Goal: Information Seeking & Learning: Learn about a topic

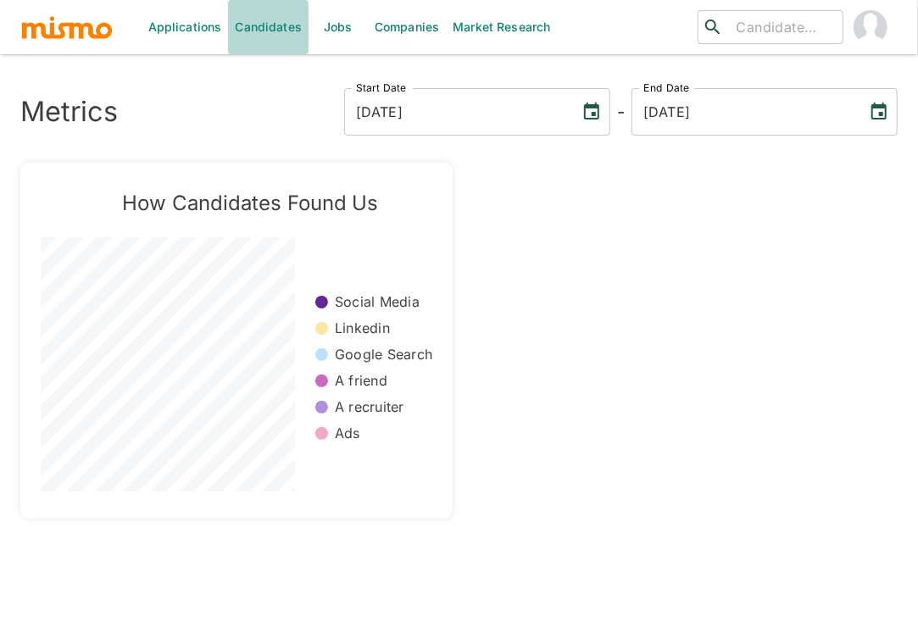
click at [264, 31] on link "Candidates" at bounding box center [268, 27] width 81 height 54
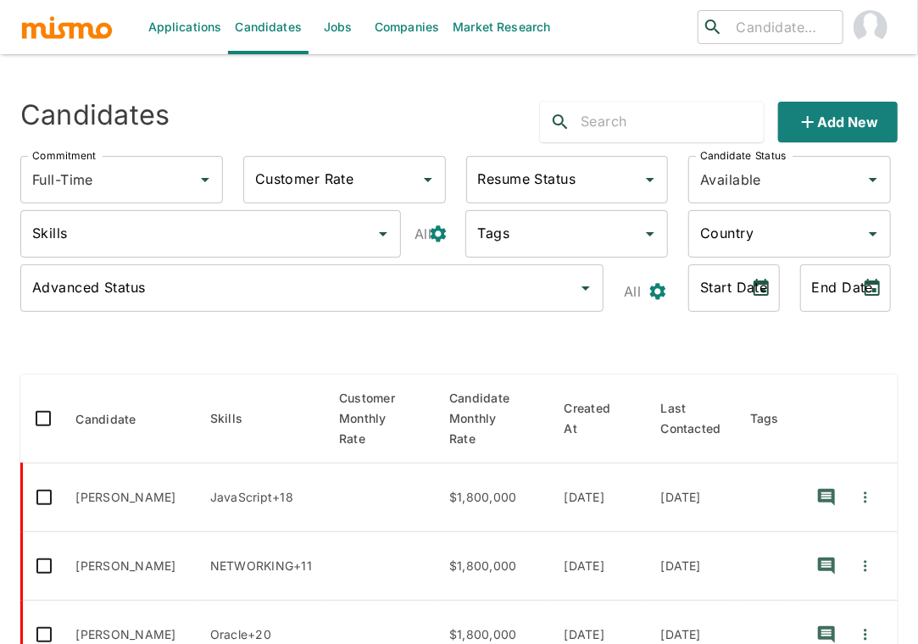
click at [622, 120] on input "text" at bounding box center [672, 122] width 183 height 27
type input "jefty"
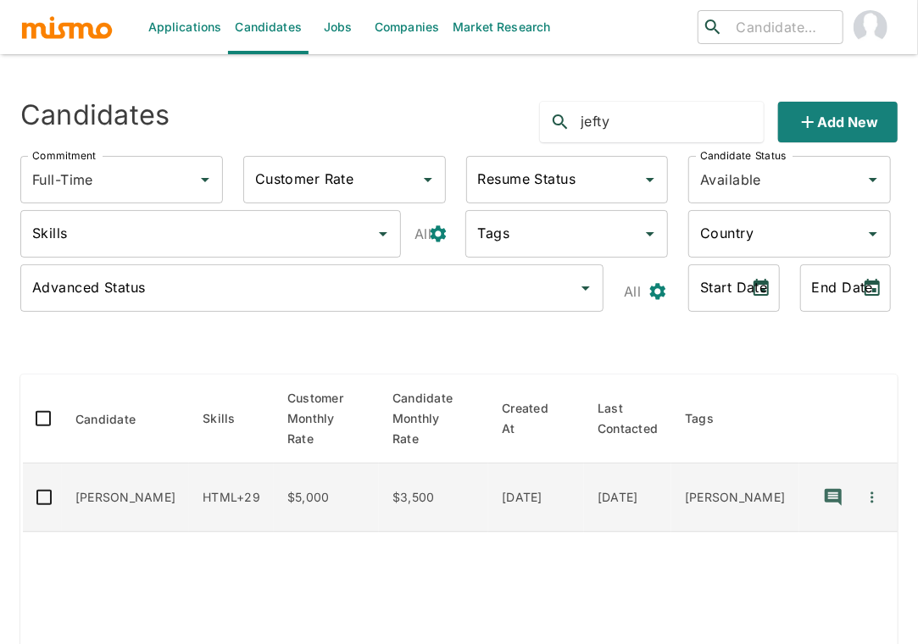
click at [113, 467] on td "[PERSON_NAME]" at bounding box center [125, 498] width 127 height 69
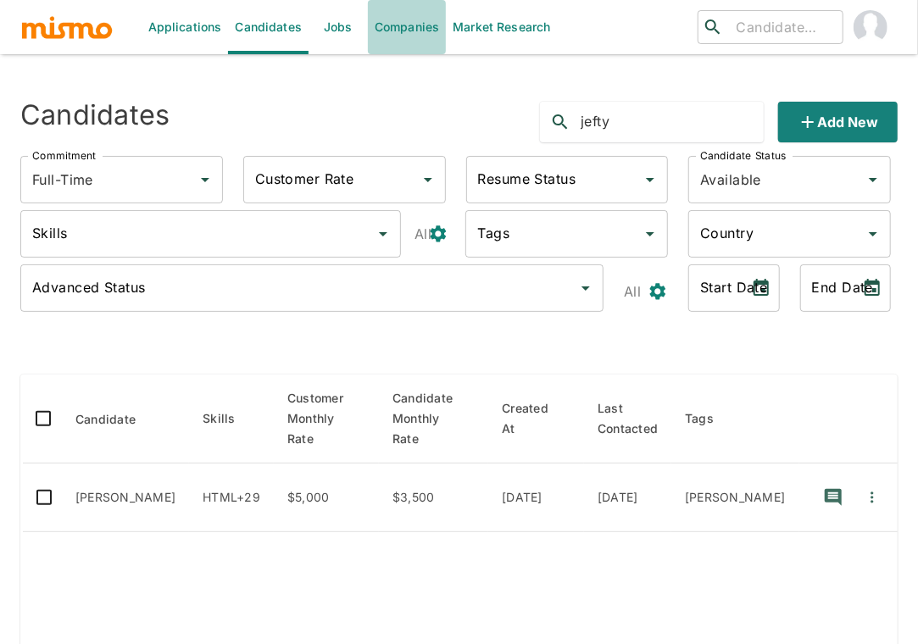
click at [410, 19] on link "Companies" at bounding box center [407, 27] width 78 height 54
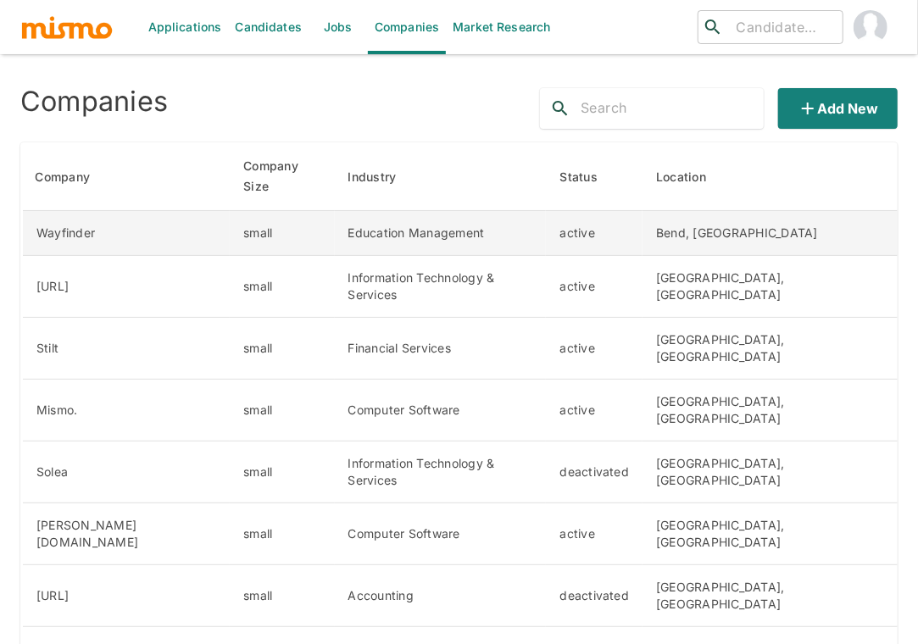
click at [187, 221] on td "Wayfinder" at bounding box center [126, 233] width 209 height 45
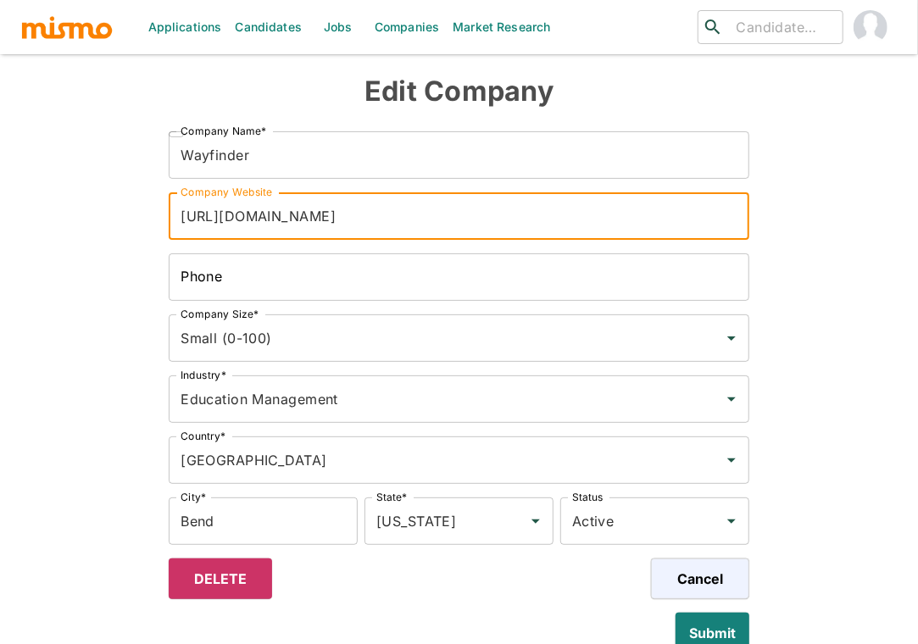
drag, startPoint x: 416, startPoint y: 212, endPoint x: 439, endPoint y: 231, distance: 29.5
click at [439, 231] on input "[URL][DOMAIN_NAME]" at bounding box center [459, 215] width 581 height 47
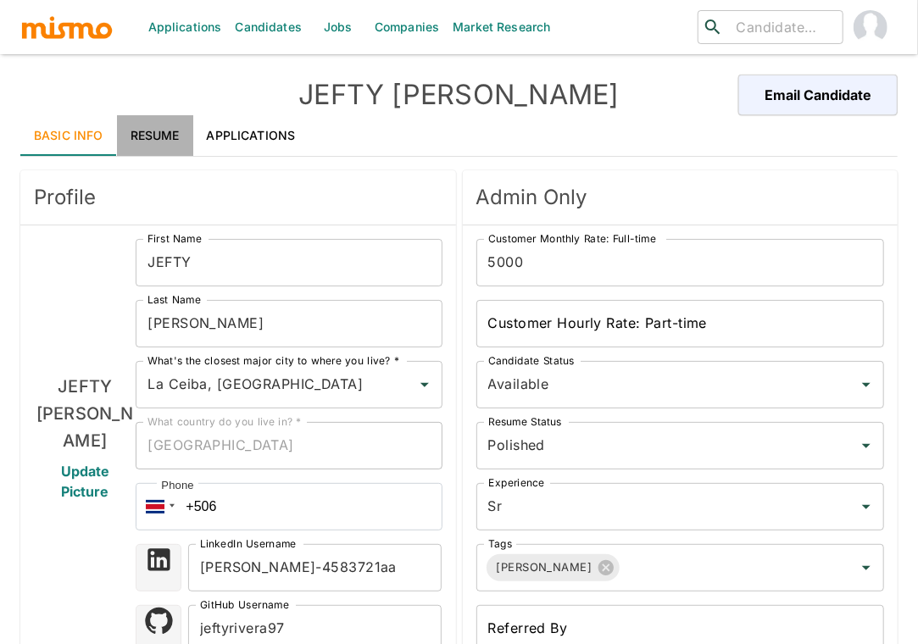
click at [142, 132] on link "Resume" at bounding box center [155, 135] width 76 height 41
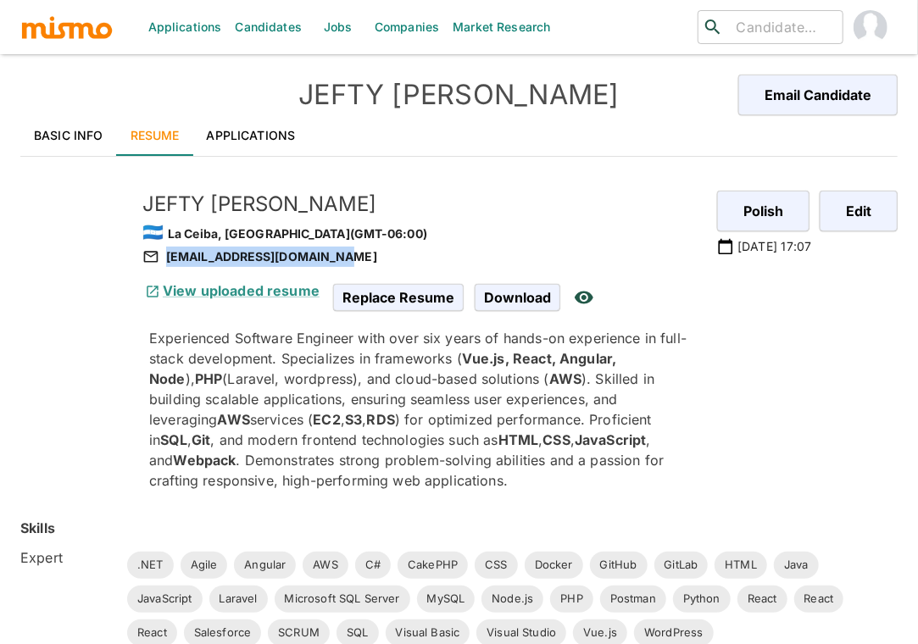
click at [326, 256] on div "jeftyrivera97@hotmail.com" at bounding box center [422, 257] width 561 height 20
copy div "jeftyrivera97@hotmail.com"
click at [325, 25] on link "Jobs" at bounding box center [338, 27] width 59 height 54
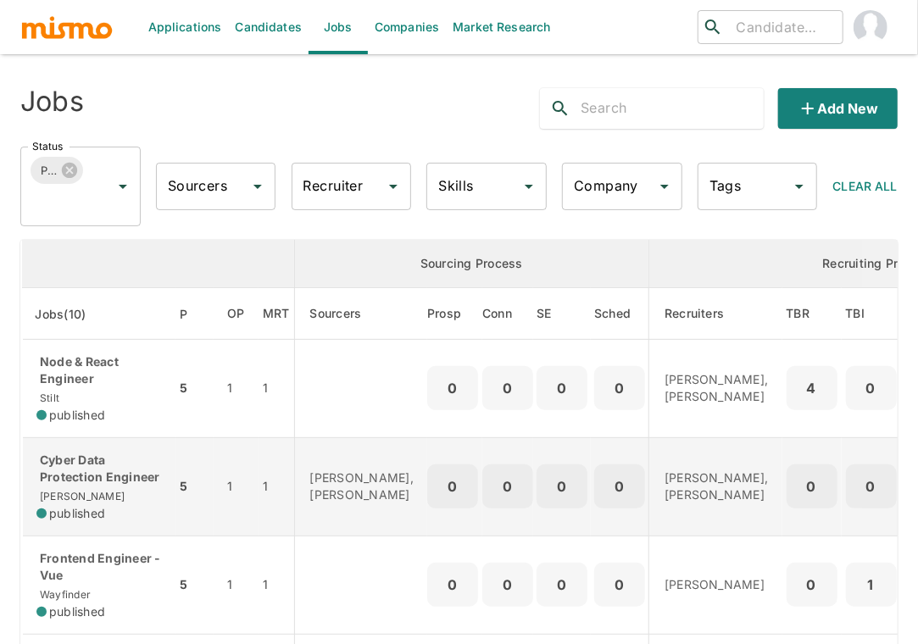
scroll to position [37, 0]
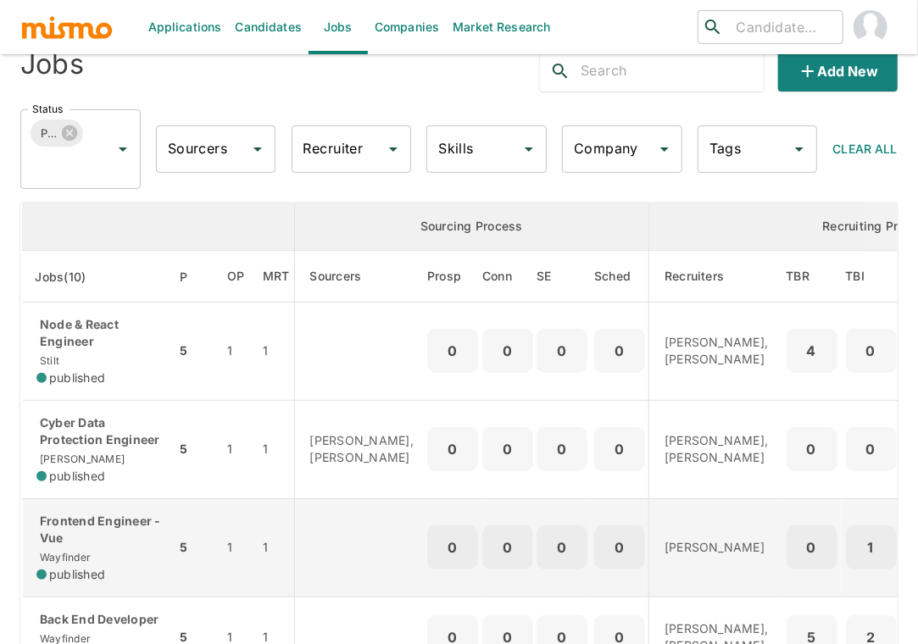
click at [114, 533] on p "Frontend Engineer - Vue" at bounding box center [98, 530] width 125 height 34
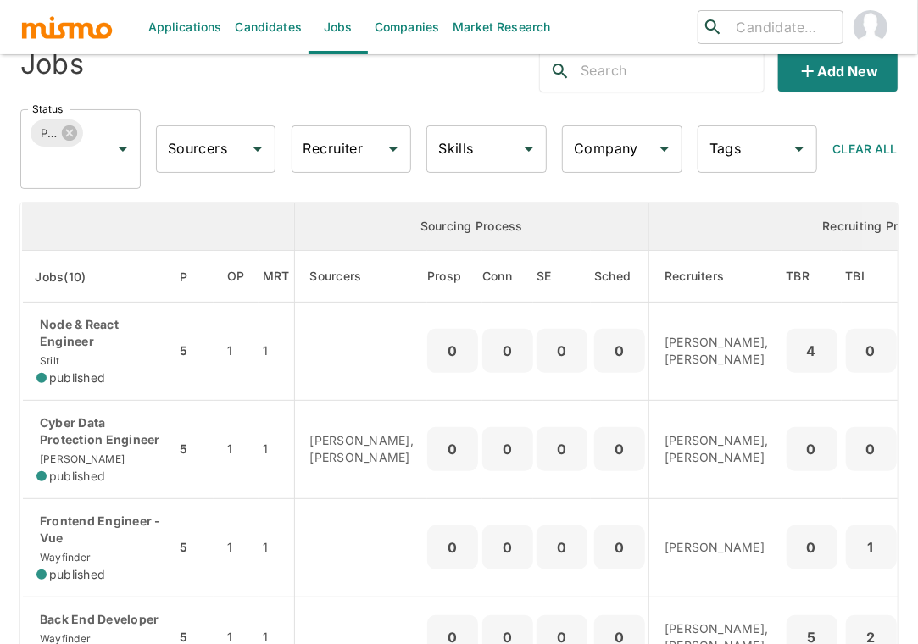
click at [4, 420] on div "Applications Candidates Jobs Companies Market Research ​ ​ Jobs Add new Status …" at bounding box center [459, 305] width 918 height 685
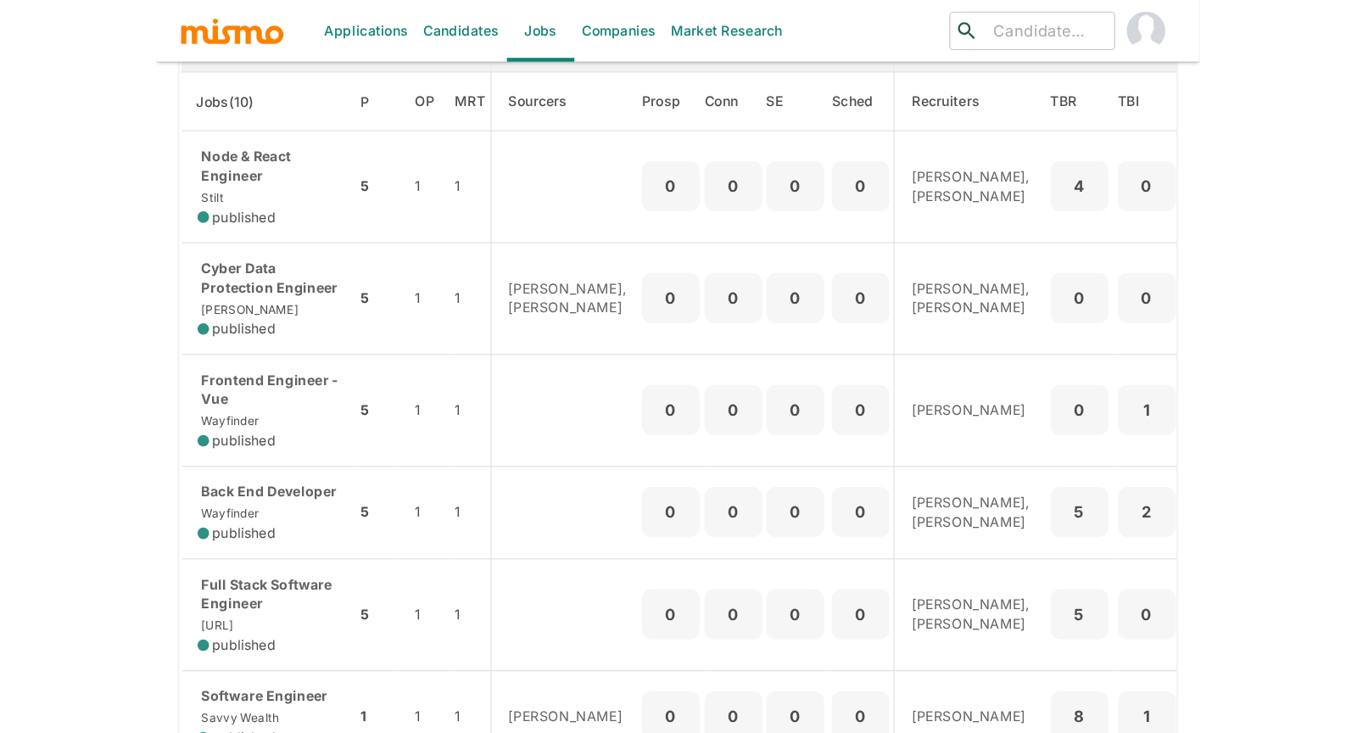
scroll to position [226, 0]
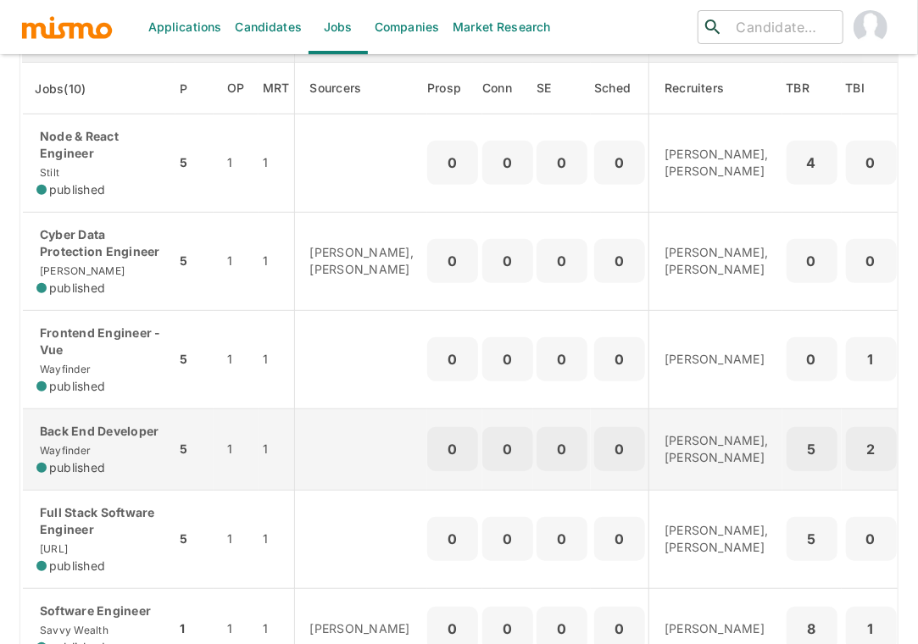
click at [137, 440] on p "Back End Developer" at bounding box center [98, 431] width 125 height 17
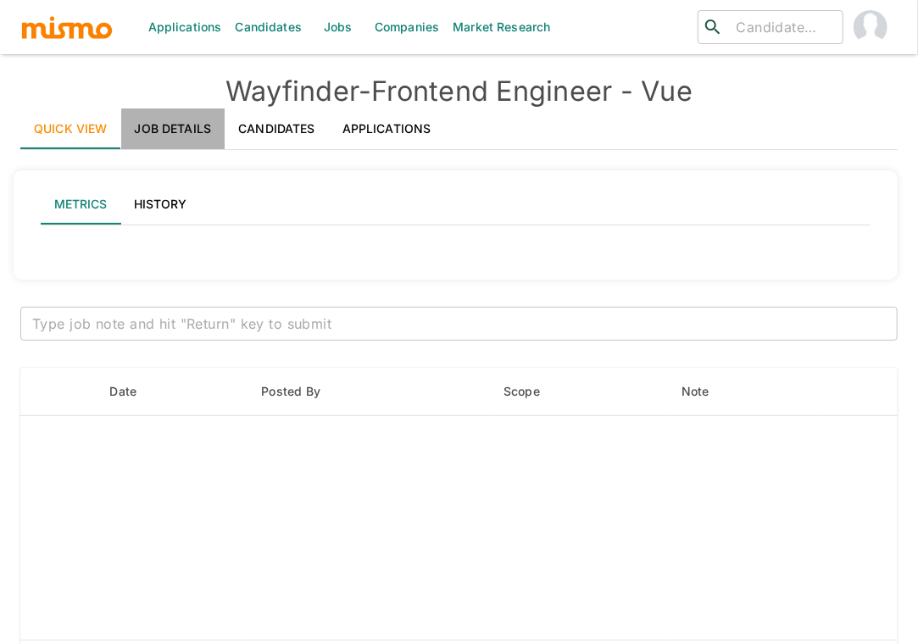
click at [172, 125] on link "Job Details" at bounding box center [173, 129] width 104 height 41
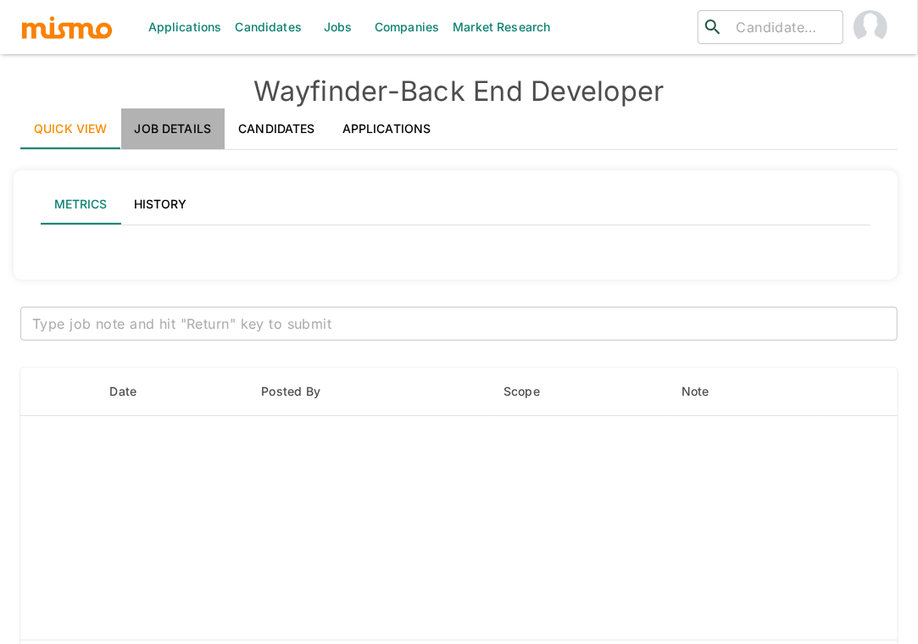
click at [196, 125] on link "Job Details" at bounding box center [173, 129] width 104 height 41
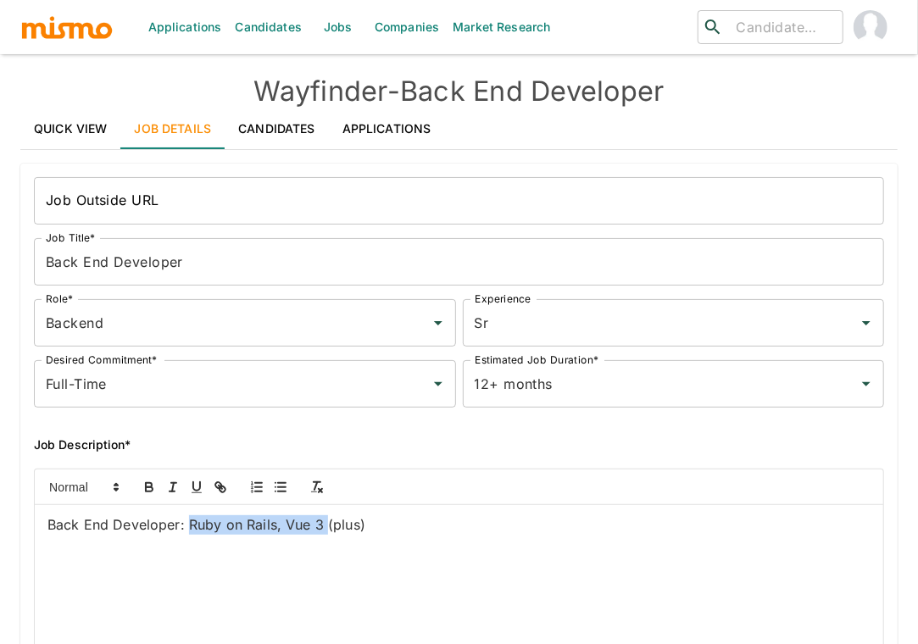
drag, startPoint x: 189, startPoint y: 525, endPoint x: 323, endPoint y: 530, distance: 134.1
click at [323, 530] on p "Back End Developer: Ruby on Rails, Vue 3 (plus)" at bounding box center [458, 526] width 823 height 20
copy p "Ruby on Rails, Vue 3"
